Goal: Task Accomplishment & Management: Use online tool/utility

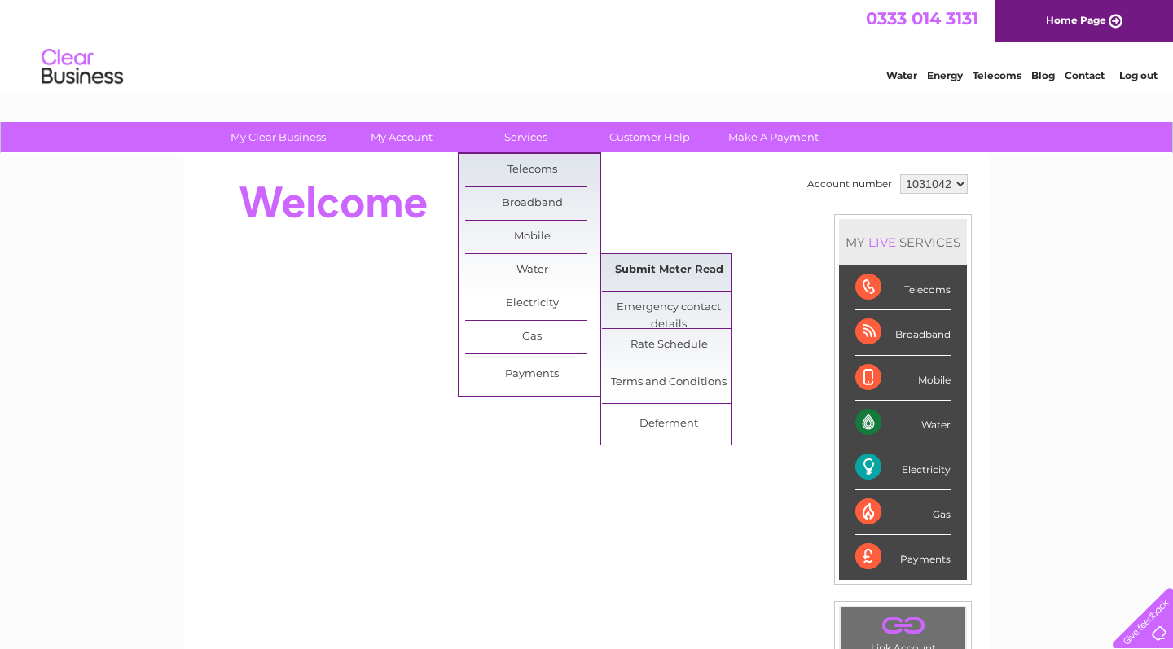
click at [675, 266] on link "Submit Meter Read" at bounding box center [669, 270] width 134 height 33
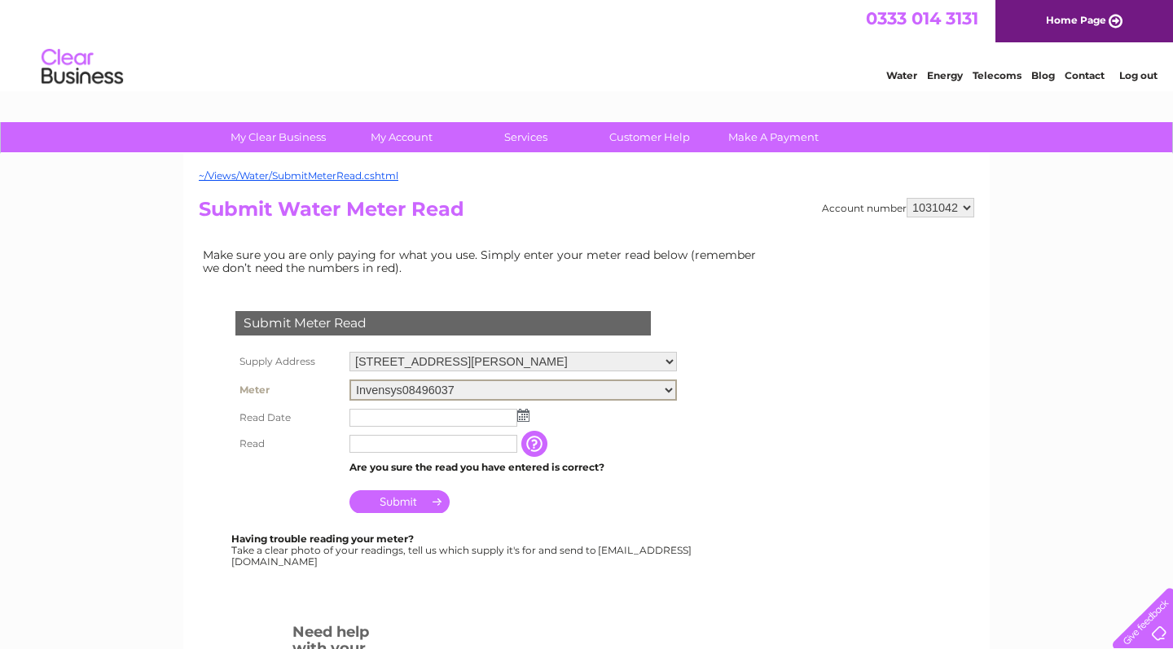
click at [705, 354] on form "Submit Meter Read Supply Address [STREET_ADDRESS][PERSON_NAME][PERSON_NAME] Met…" at bounding box center [484, 538] width 570 height 518
select select "552775"
click at [525, 411] on img at bounding box center [523, 413] width 12 height 13
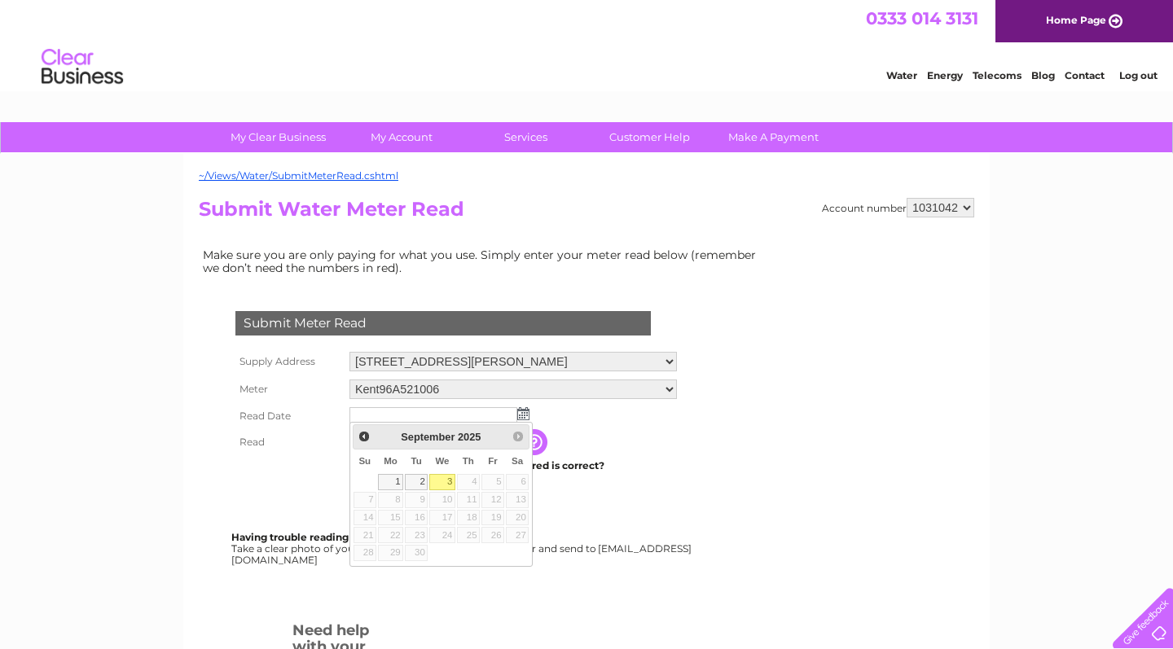
click at [441, 481] on link "3" at bounding box center [442, 482] width 26 height 16
type input "2025/09/03"
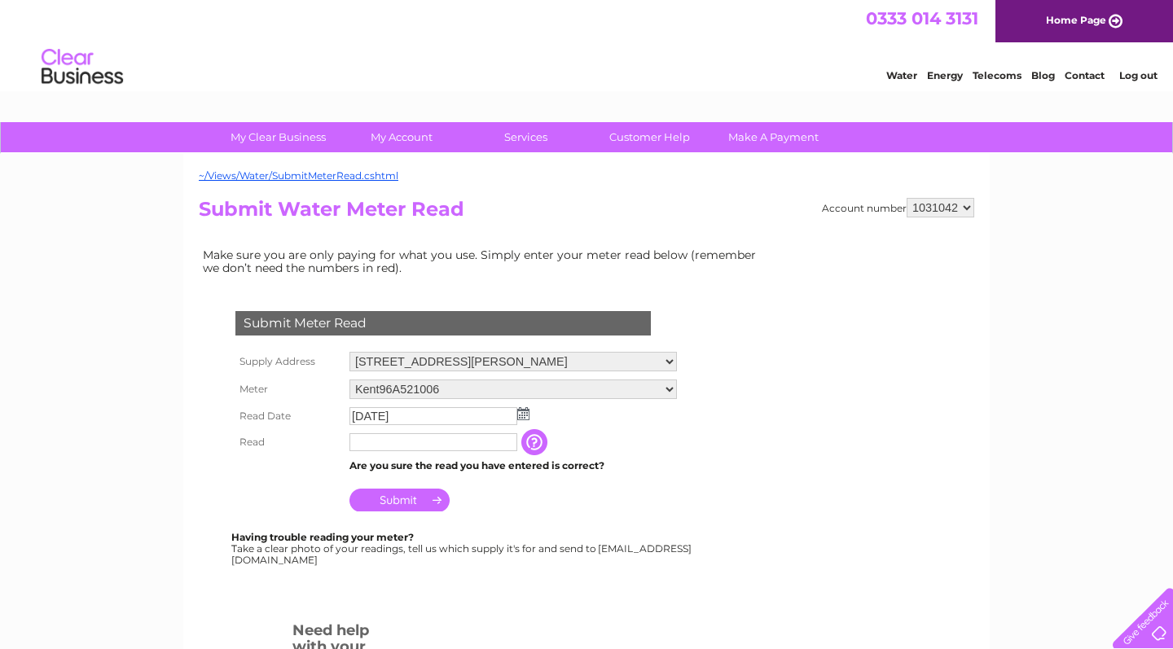
click at [384, 440] on input "text" at bounding box center [433, 442] width 168 height 18
type input "2"
click at [540, 438] on input "button" at bounding box center [537, 443] width 29 height 26
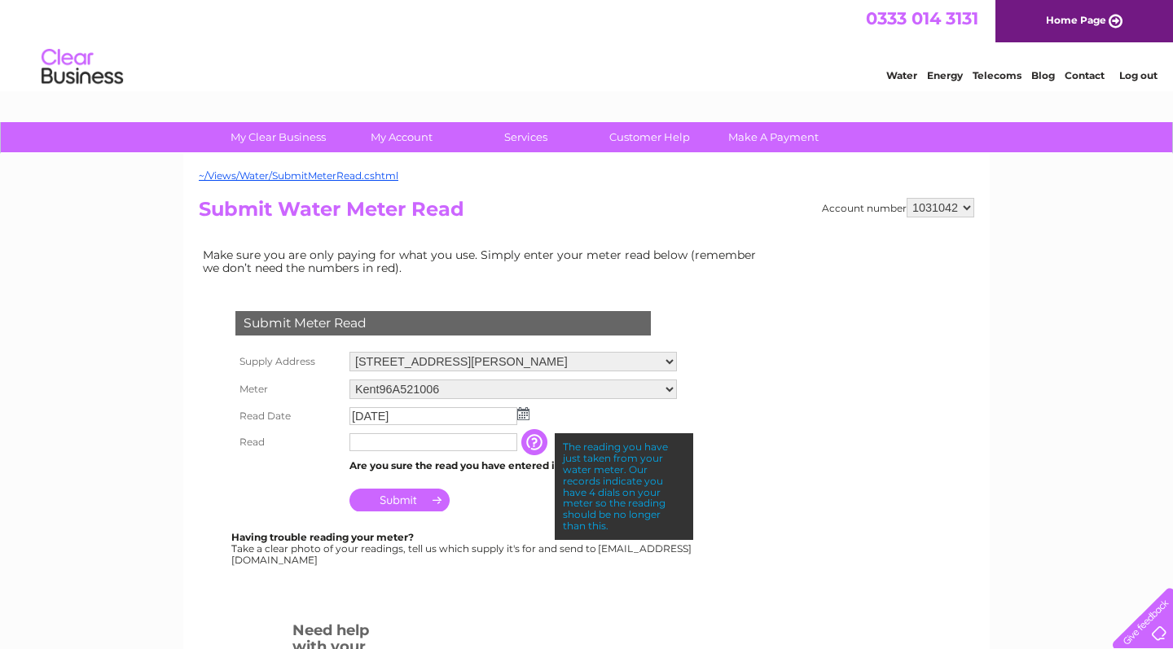
click at [415, 439] on input "text" at bounding box center [433, 442] width 168 height 18
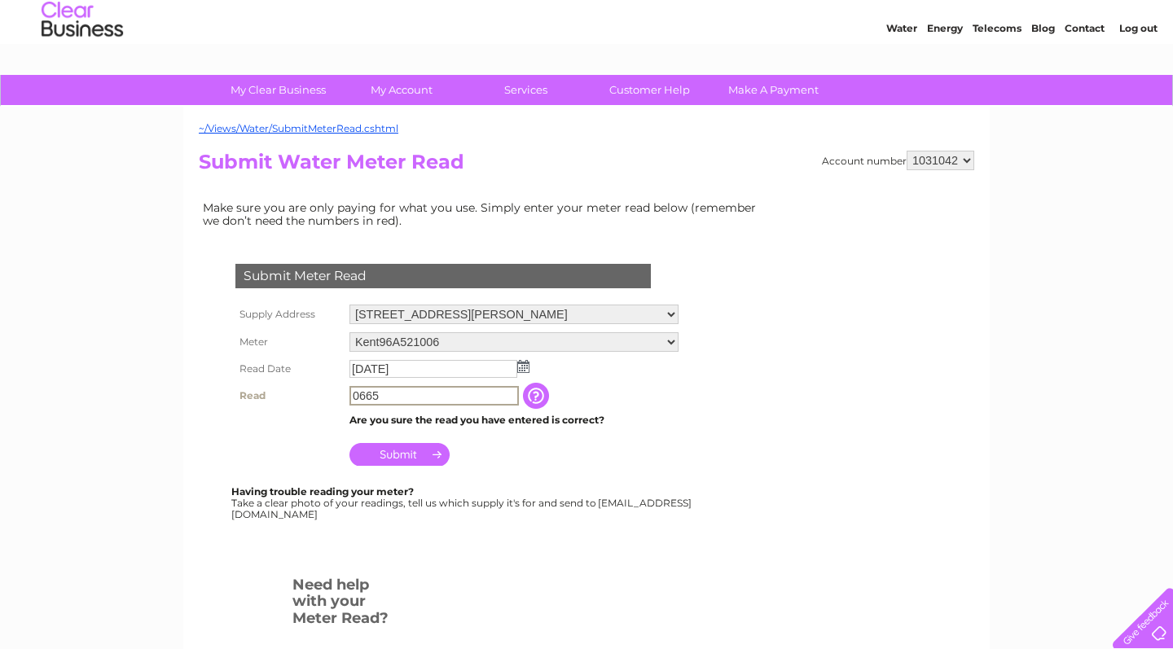
scroll to position [51, 0]
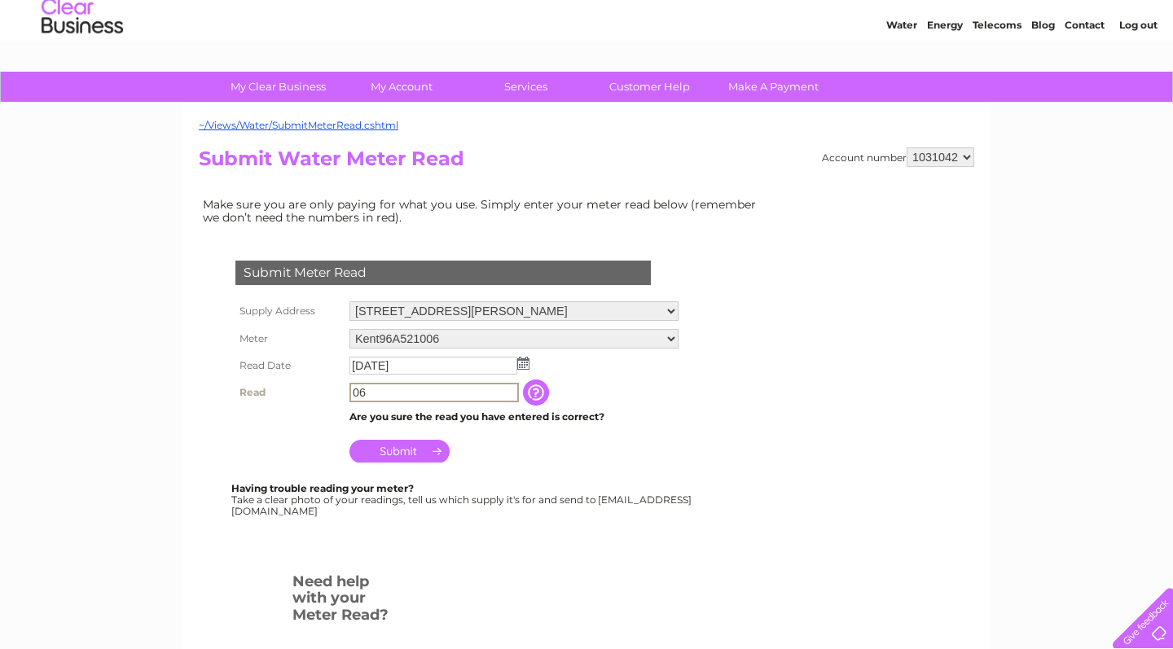
type input "0"
type input "2783"
click at [401, 447] on input "Submit" at bounding box center [399, 449] width 100 height 23
